Goal: Transaction & Acquisition: Book appointment/travel/reservation

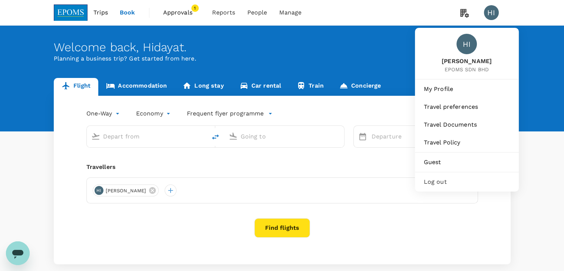
type input "Kuala Lumpur Intl ([GEOGRAPHIC_DATA])"
type input "Kota Kinabalu Intl (BKI)"
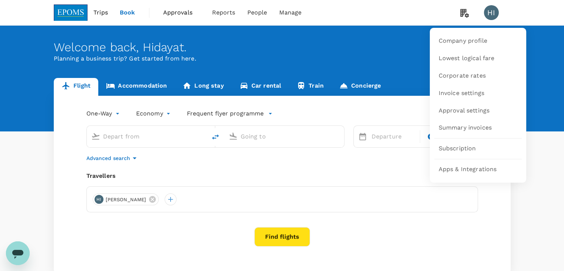
type input "Kuala Lumpur Intl ([GEOGRAPHIC_DATA])"
type input "Kota Kinabalu Intl (BKI)"
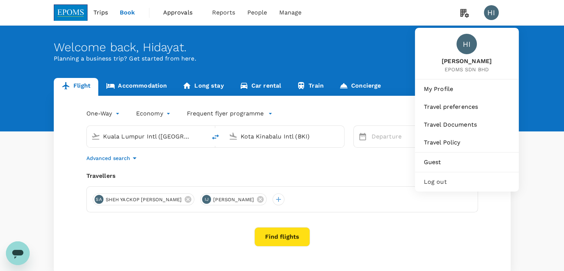
click at [465, 178] on span "Log out" at bounding box center [467, 181] width 86 height 9
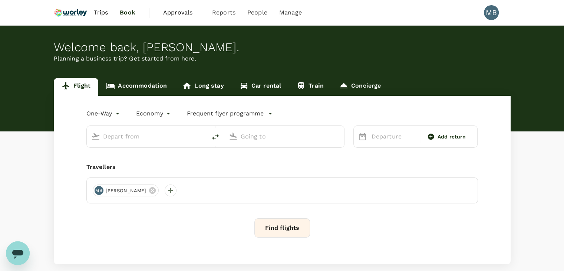
type input "roundtrip"
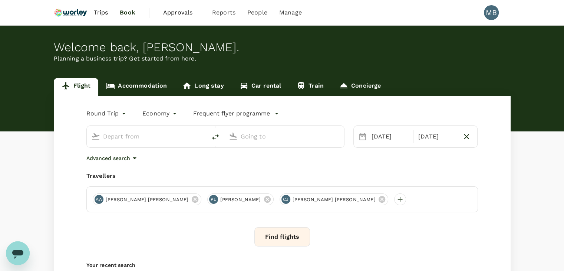
type input "Miri Intl (MYY)"
type input "Kota Kinabalu Intl (BKI)"
